Goal: Transaction & Acquisition: Purchase product/service

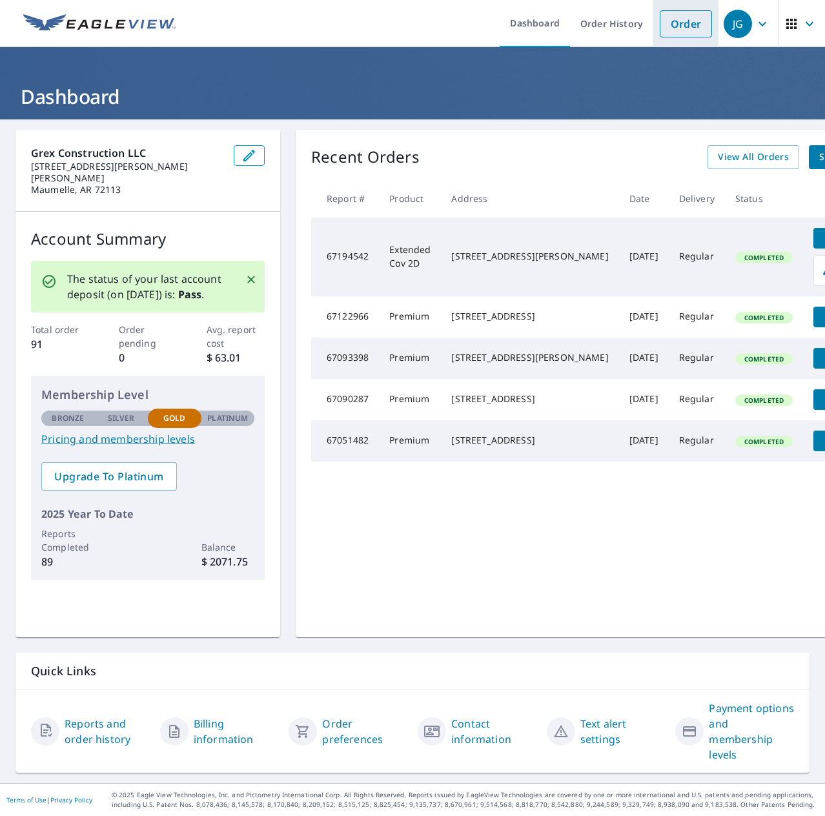
click at [685, 23] on link "Order" at bounding box center [686, 23] width 52 height 27
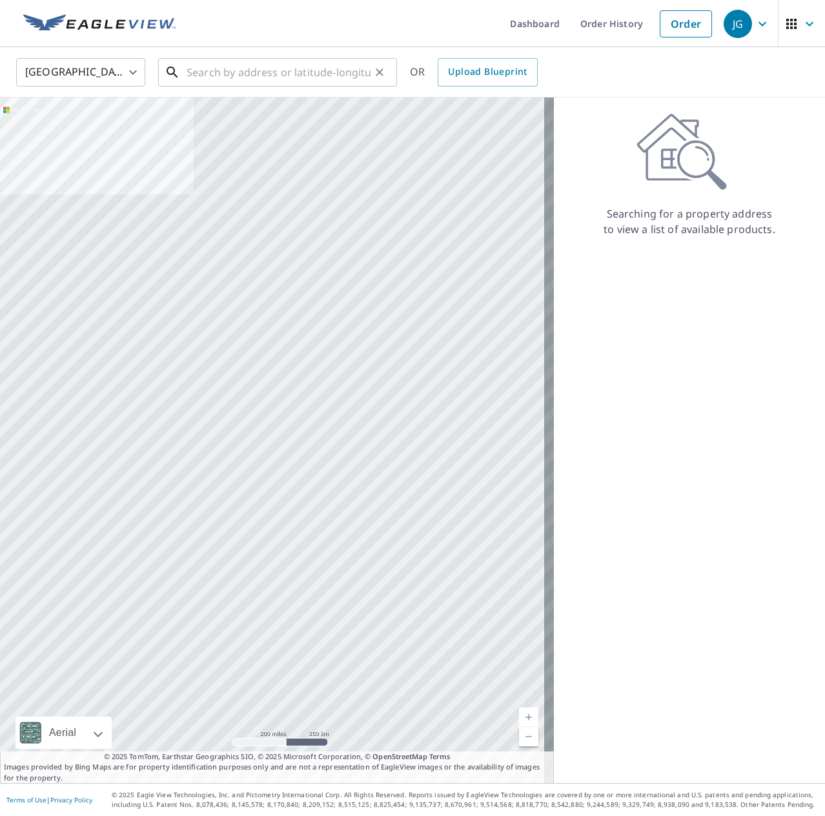
click at [240, 68] on input "text" at bounding box center [279, 72] width 184 height 36
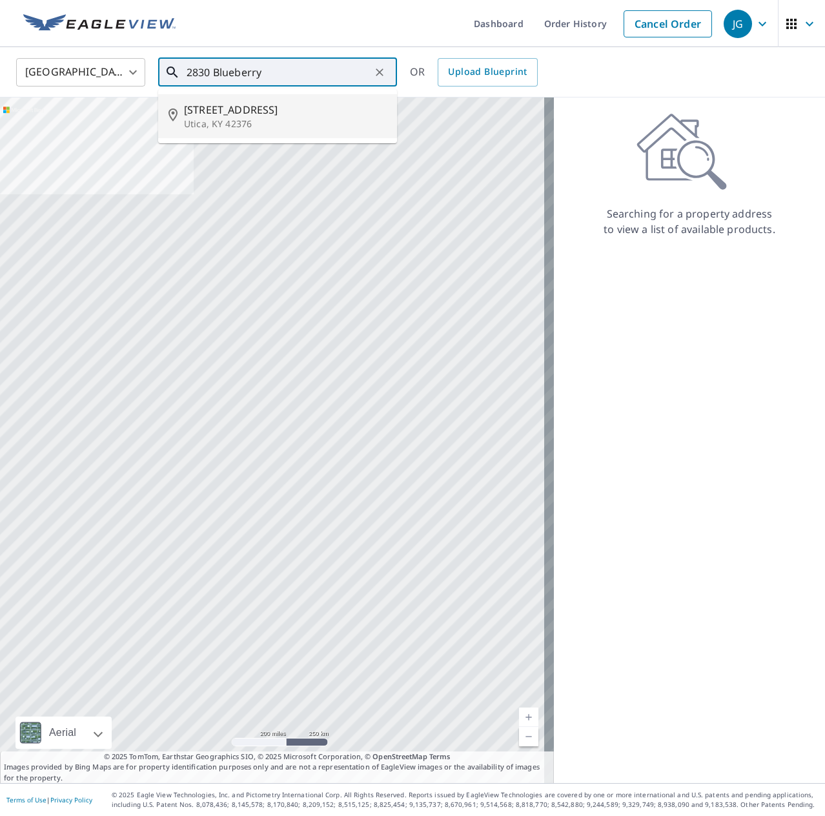
click at [258, 112] on span "[STREET_ADDRESS]" at bounding box center [285, 109] width 203 height 15
type input "[STREET_ADDRESS]"
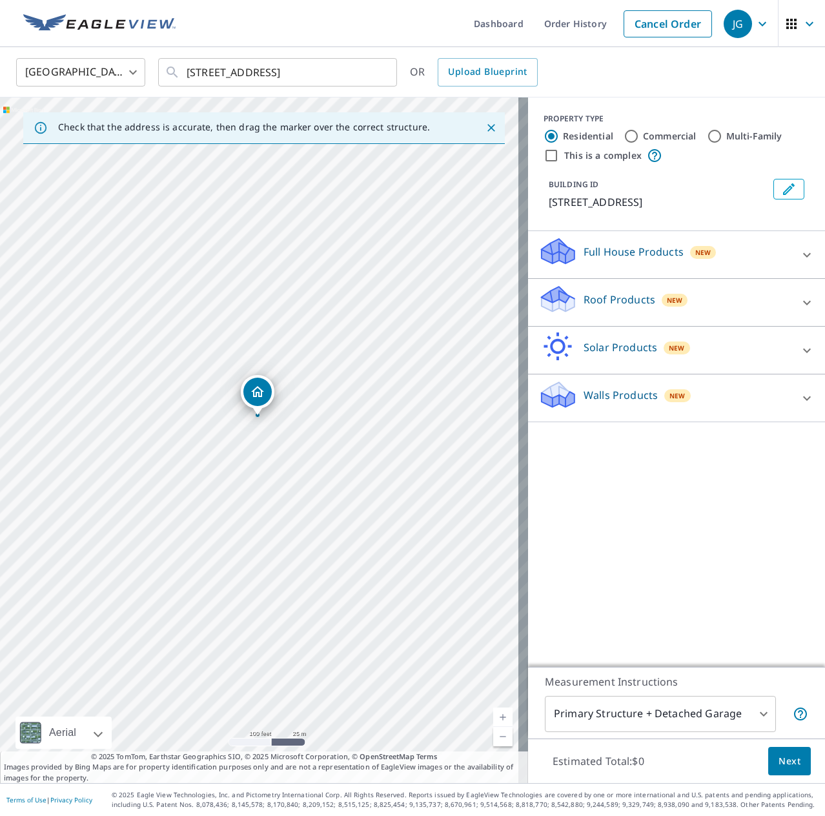
click at [723, 391] on div "Walls Products New" at bounding box center [664, 398] width 253 height 37
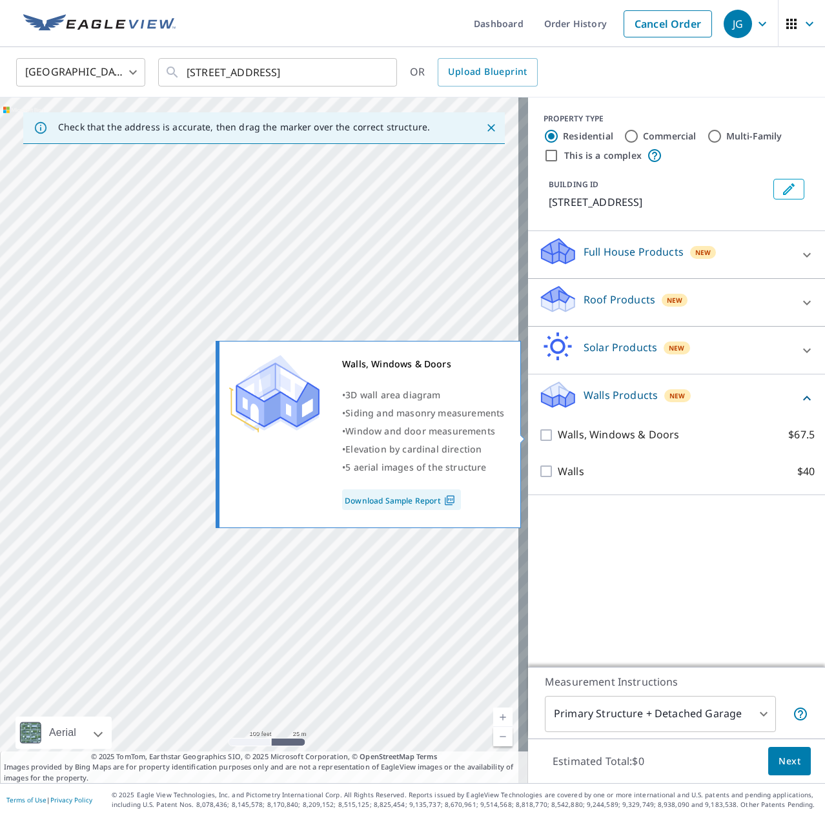
click at [538, 432] on input "Walls, Windows & Doors $67.5" at bounding box center [547, 434] width 19 height 15
checkbox input "true"
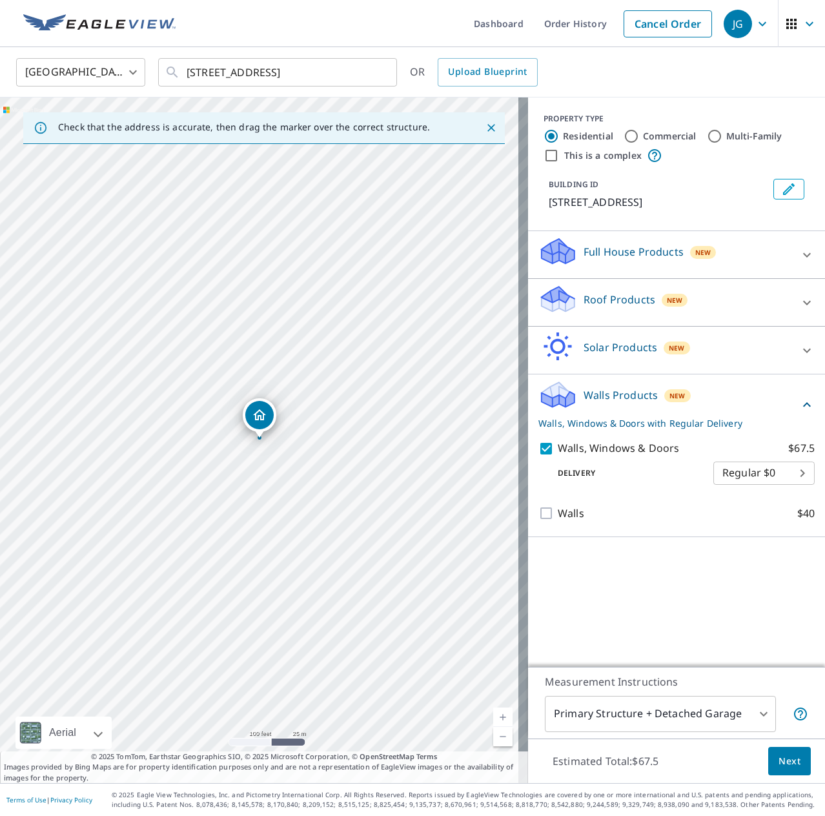
click at [677, 256] on div "Full House Products New" at bounding box center [664, 254] width 253 height 37
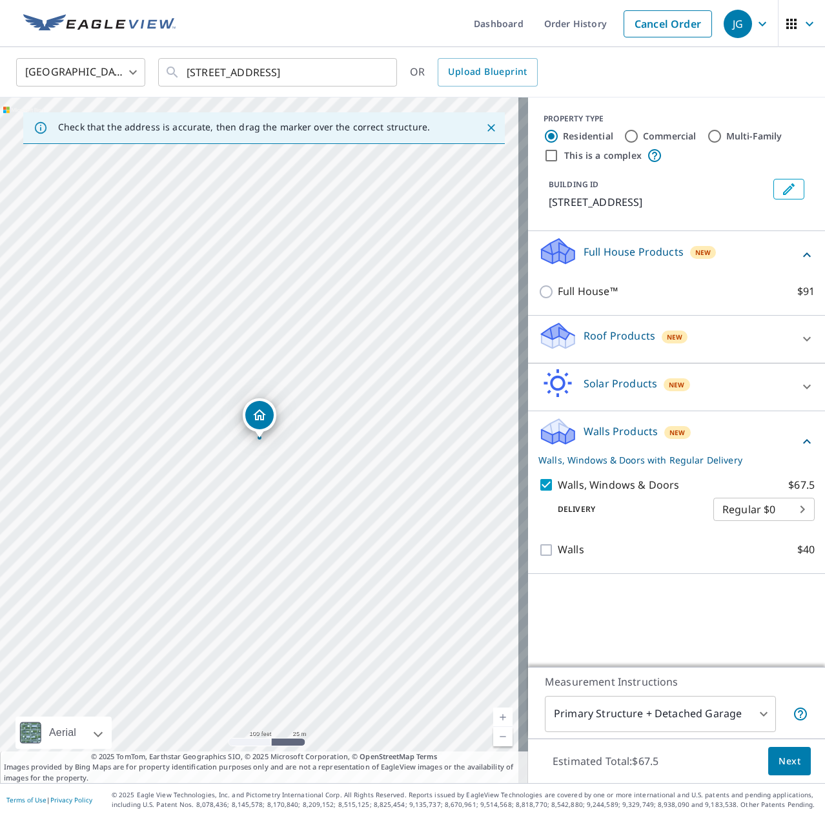
click at [675, 259] on div "Full House Products New" at bounding box center [668, 254] width 261 height 37
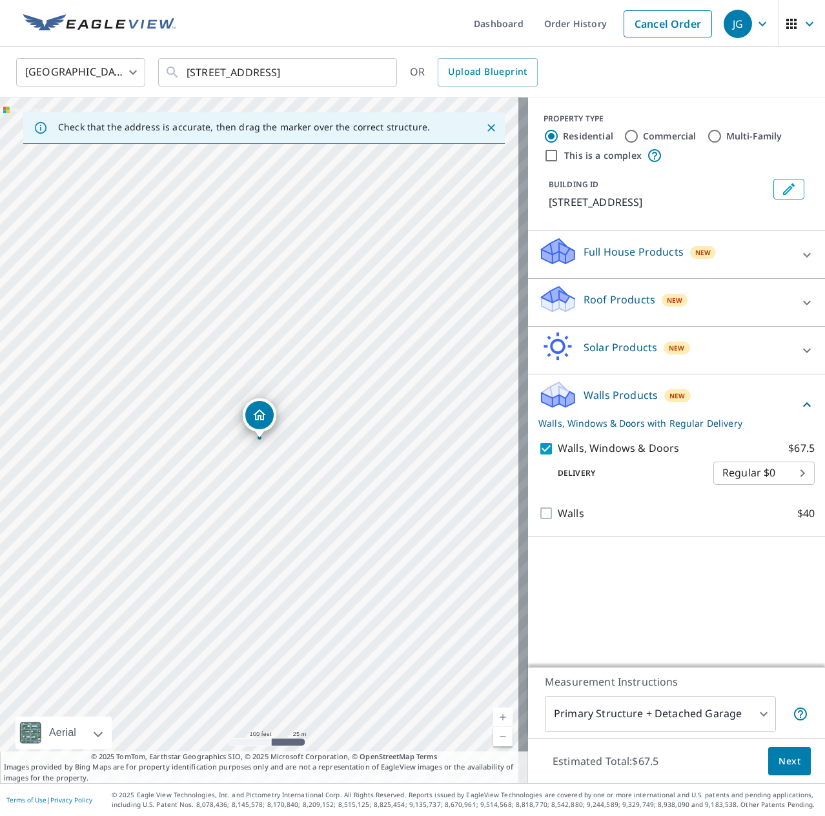
click at [710, 298] on div "Roof Products New" at bounding box center [664, 302] width 253 height 37
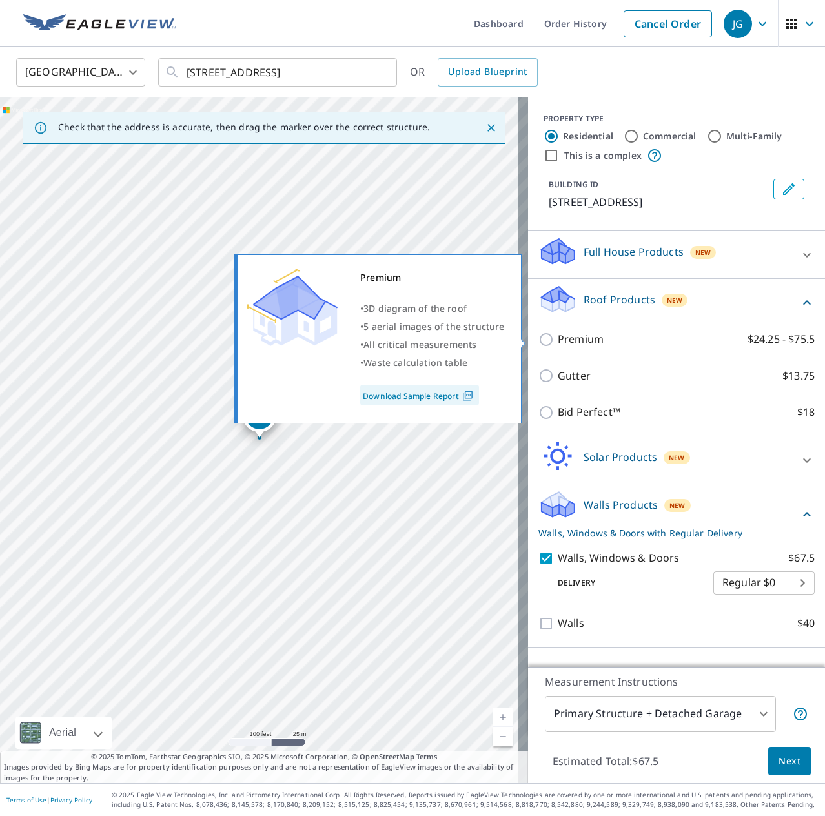
click at [538, 339] on input "Premium $24.25 - $75.5" at bounding box center [547, 339] width 19 height 15
checkbox input "true"
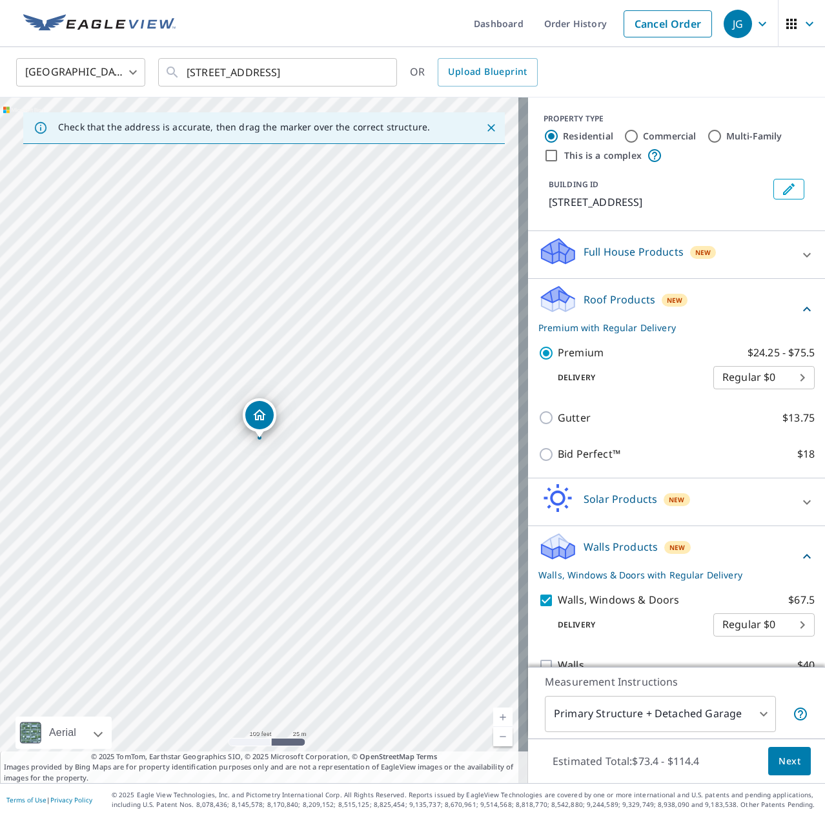
click at [712, 298] on div "Roof Products New Premium with Regular Delivery" at bounding box center [668, 309] width 261 height 50
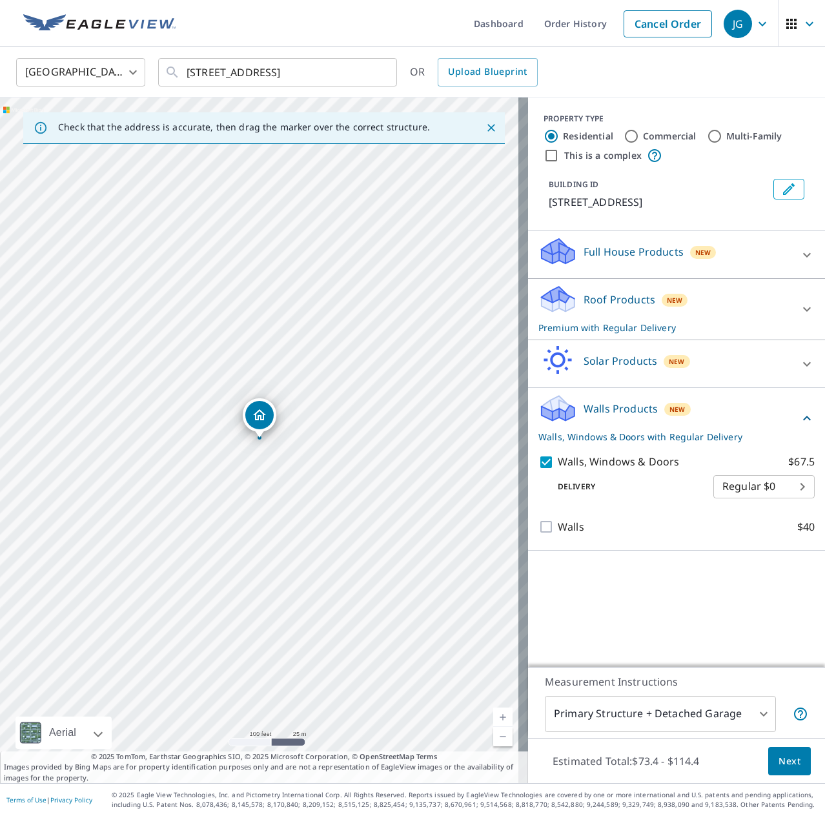
click at [785, 763] on span "Next" at bounding box center [790, 762] width 22 height 16
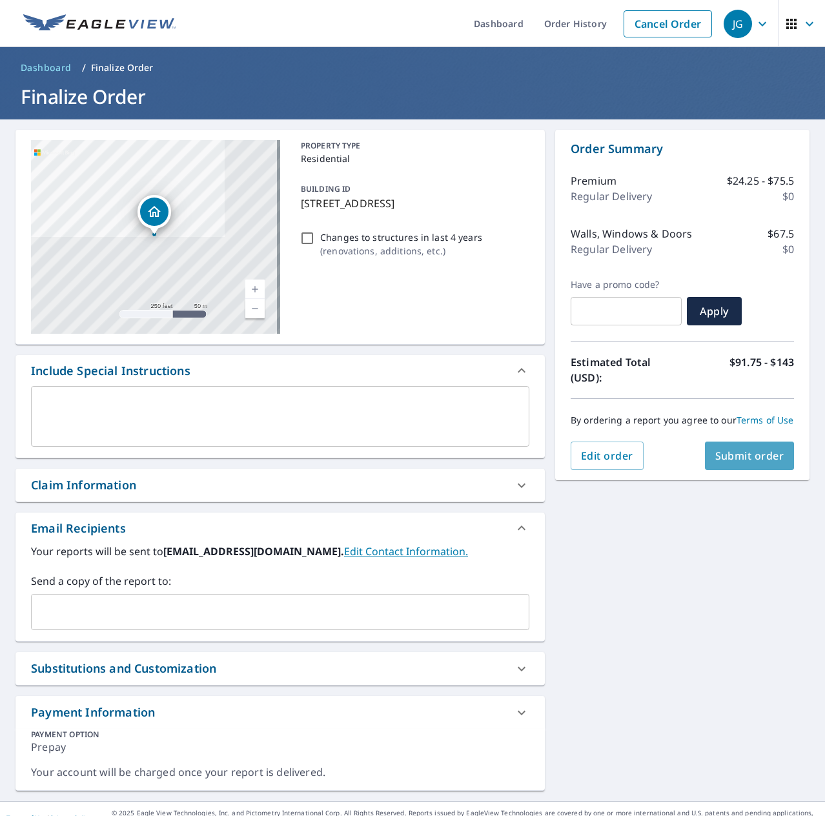
click at [743, 463] on span "Submit order" at bounding box center [749, 456] width 69 height 14
